Goal: Find specific page/section: Find specific page/section

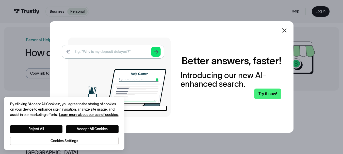
click at [287, 29] on icon at bounding box center [284, 30] width 6 height 6
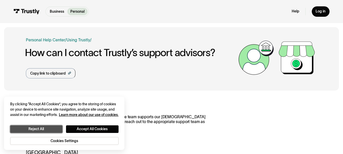
click at [52, 129] on button "Reject All" at bounding box center [36, 129] width 53 height 8
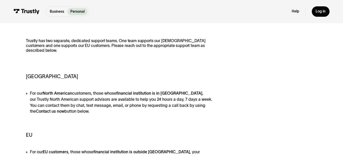
scroll to position [127, 0]
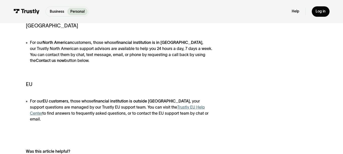
click at [56, 49] on li "For our [DEMOGRAPHIC_DATA] customers, those whose financial institution is in […" at bounding box center [119, 52] width 187 height 24
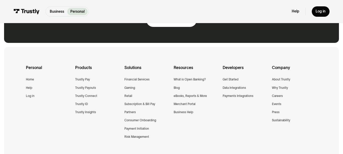
scroll to position [348, 0]
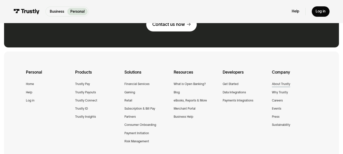
click at [283, 81] on div "About Trustly" at bounding box center [281, 83] width 18 height 5
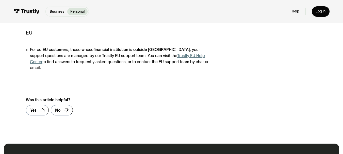
scroll to position [178, 0]
